Goal: Check status: Check status

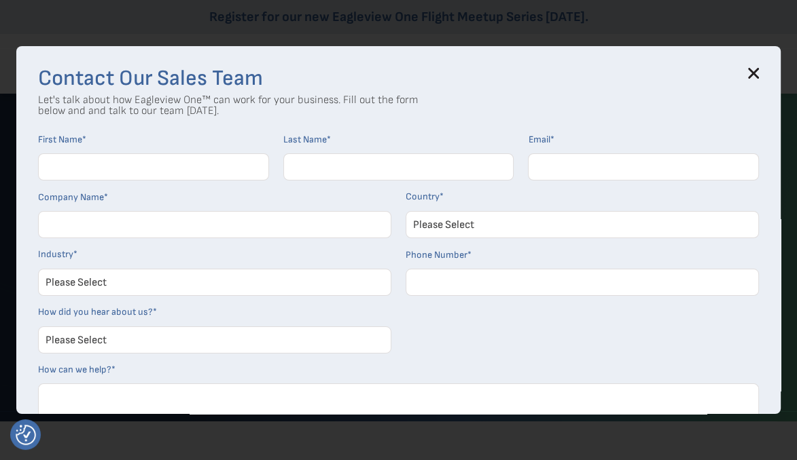
click at [759, 68] on icon at bounding box center [753, 73] width 11 height 11
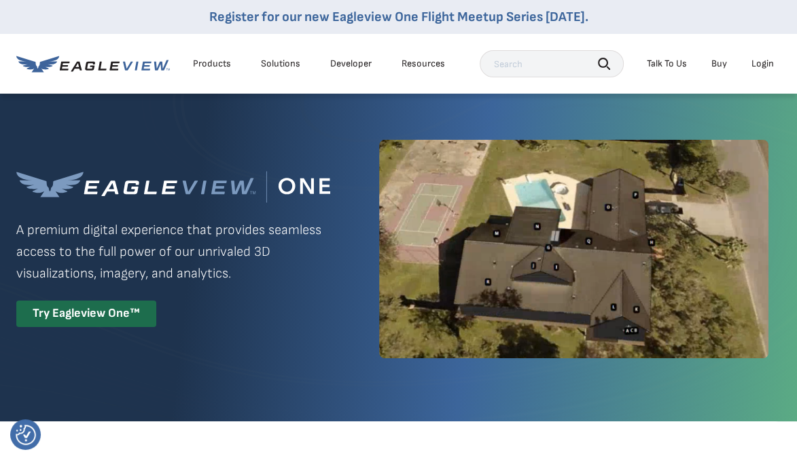
click at [759, 62] on div "Login" at bounding box center [762, 64] width 22 height 12
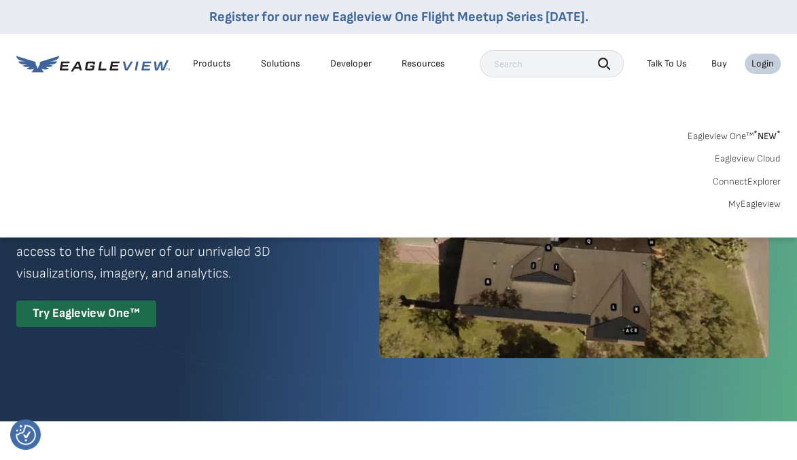
click at [737, 203] on link "MyEagleview" at bounding box center [754, 204] width 52 height 12
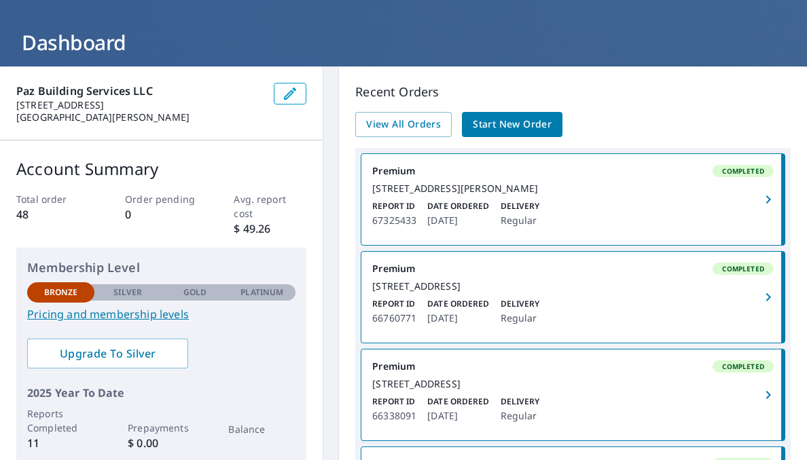
scroll to position [54, 0]
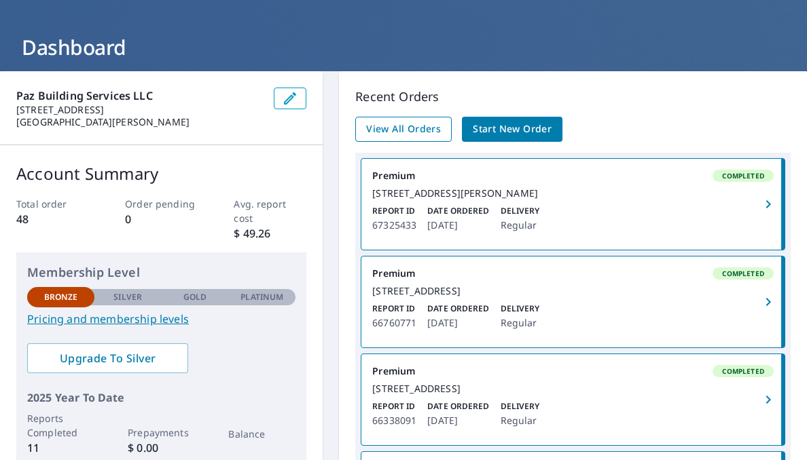
click at [384, 134] on span "View All Orders" at bounding box center [403, 129] width 75 height 17
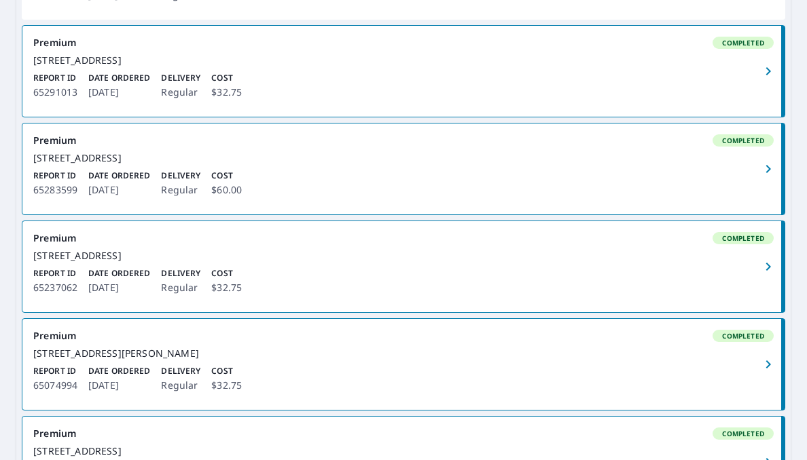
scroll to position [735, 0]
